Goal: Transaction & Acquisition: Purchase product/service

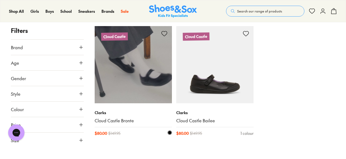
click at [153, 77] on img at bounding box center [133, 64] width 77 height 77
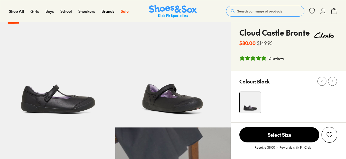
select select "*"
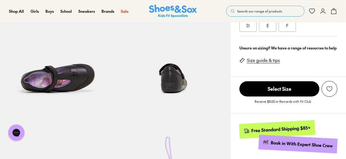
click at [268, 59] on link "Size guide & tips" at bounding box center [263, 60] width 33 height 6
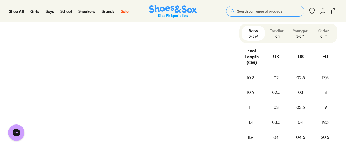
scroll to position [484, 0]
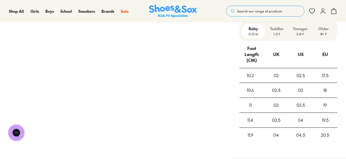
click at [300, 33] on p "3-8 Y" at bounding box center [299, 34] width 19 height 5
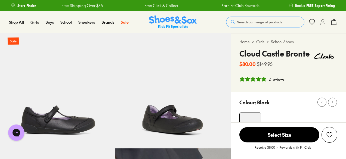
scroll to position [136, 0]
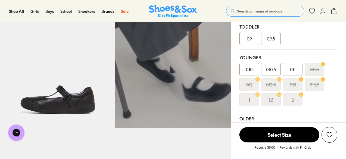
click at [293, 67] on span "011" at bounding box center [292, 69] width 5 height 7
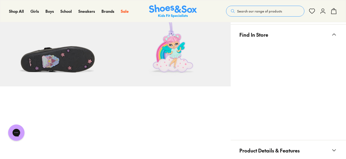
scroll to position [299, 0]
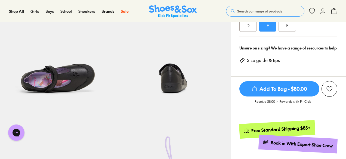
click at [260, 60] on link "Size guide & tips" at bounding box center [263, 60] width 33 height 6
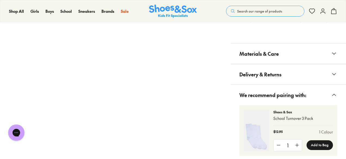
scroll to position [785, 0]
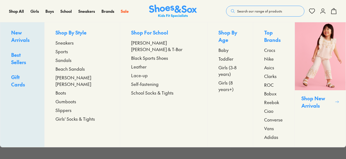
click at [141, 42] on span "[PERSON_NAME] [PERSON_NAME] & T-Bar" at bounding box center [163, 45] width 65 height 13
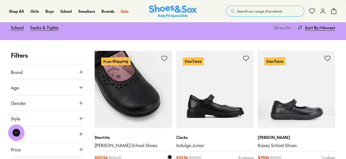
click at [116, 95] on img at bounding box center [133, 89] width 77 height 77
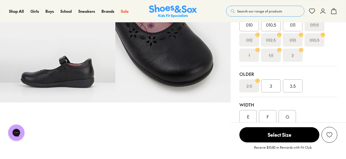
scroll to position [163, 0]
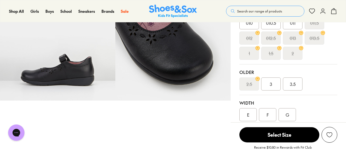
select select "*"
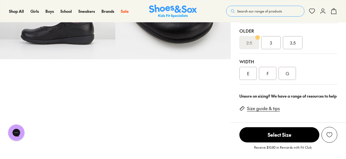
scroll to position [245, 0]
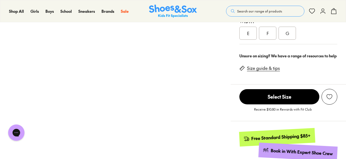
click at [257, 65] on link "Size guide & tips" at bounding box center [263, 68] width 33 height 6
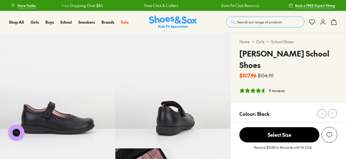
click at [177, 24] on img at bounding box center [173, 21] width 48 height 13
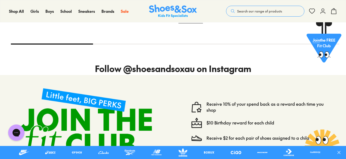
scroll to position [1577, 0]
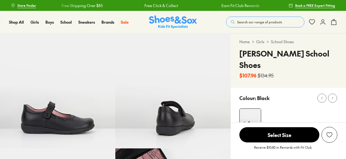
select select "*"
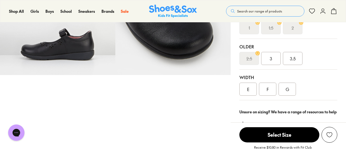
scroll to position [190, 0]
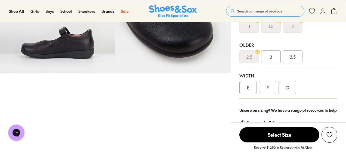
click at [264, 120] on link "Size guide & tips" at bounding box center [263, 123] width 33 height 6
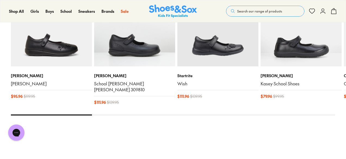
scroll to position [1047, 0]
